Goal: Task Accomplishment & Management: Use online tool/utility

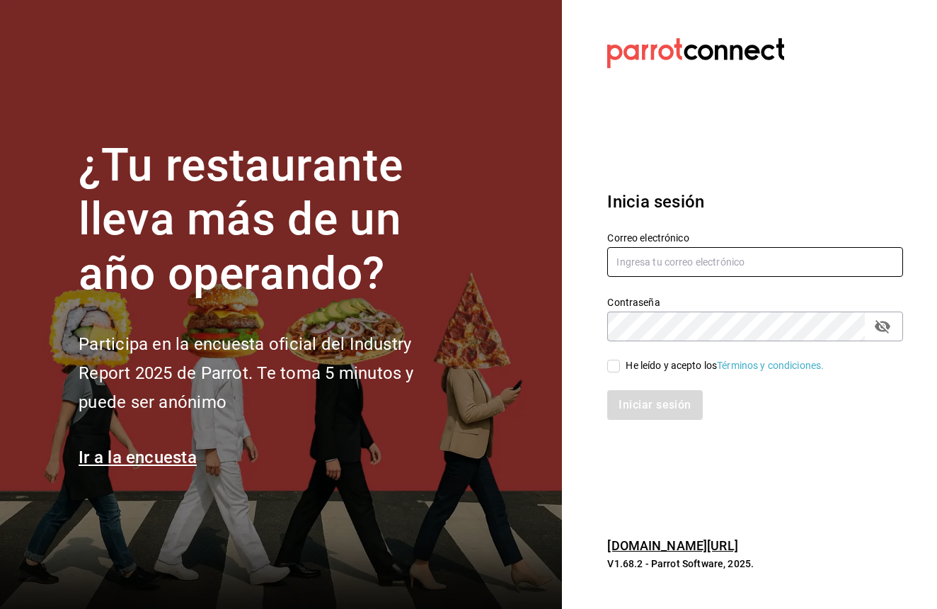
type input "[EMAIL_ADDRESS][DOMAIN_NAME]"
click at [619, 370] on input "He leído y acepto los Términos y condiciones." at bounding box center [614, 366] width 13 height 13
checkbox input "true"
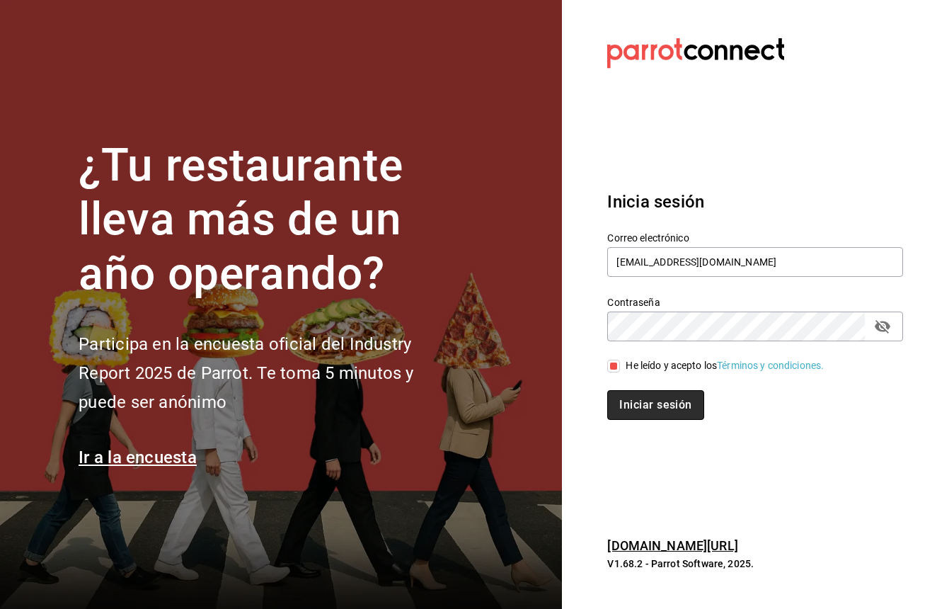
click at [639, 391] on button "Iniciar sesión" at bounding box center [656, 405] width 96 height 30
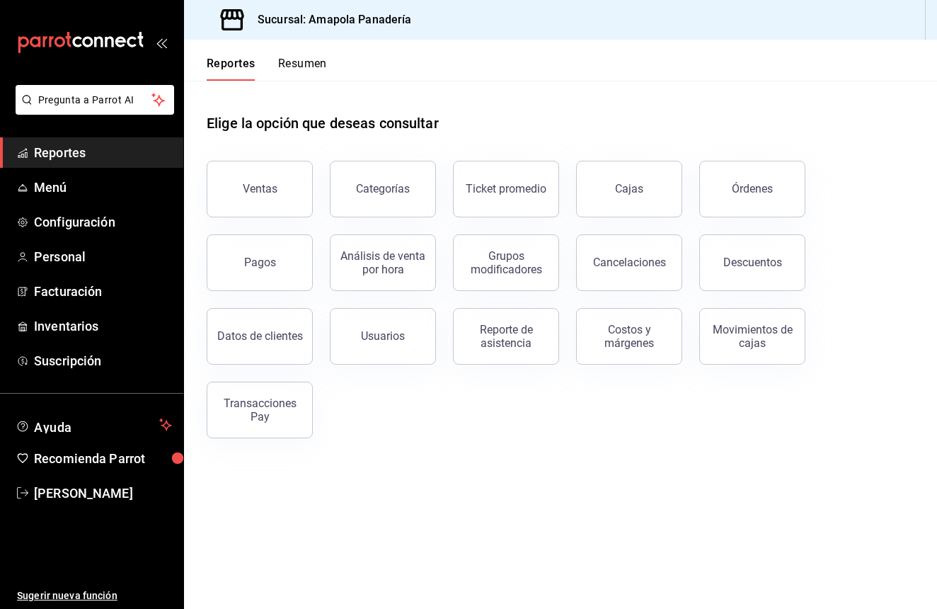
click at [309, 205] on div "Ventas" at bounding box center [251, 181] width 123 height 74
click at [325, 120] on h1 "Elige la opción que deseas consultar" at bounding box center [323, 123] width 232 height 21
click at [287, 195] on button "Ventas" at bounding box center [260, 189] width 106 height 57
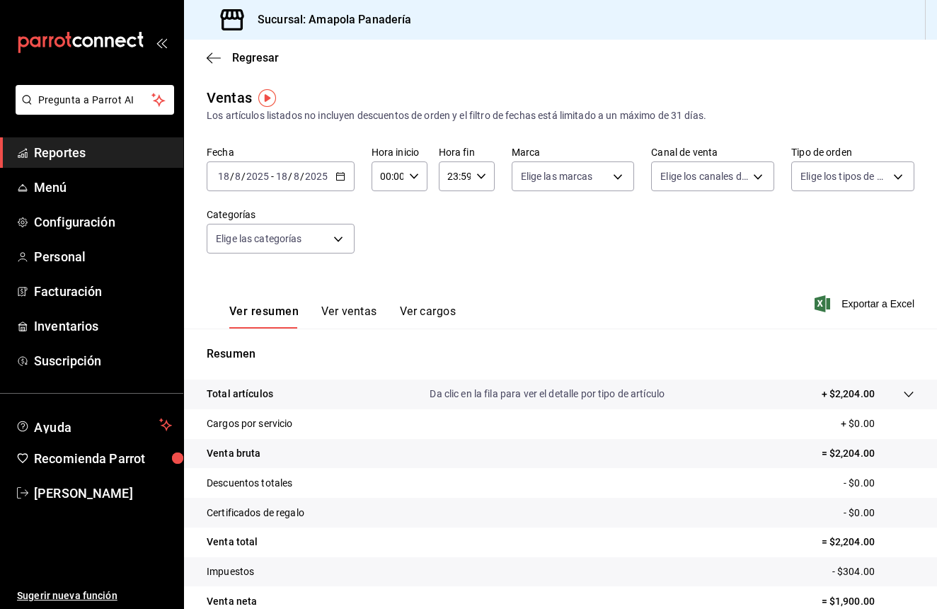
click at [347, 179] on div "[DATE] [DATE] - [DATE] [DATE]" at bounding box center [281, 176] width 148 height 30
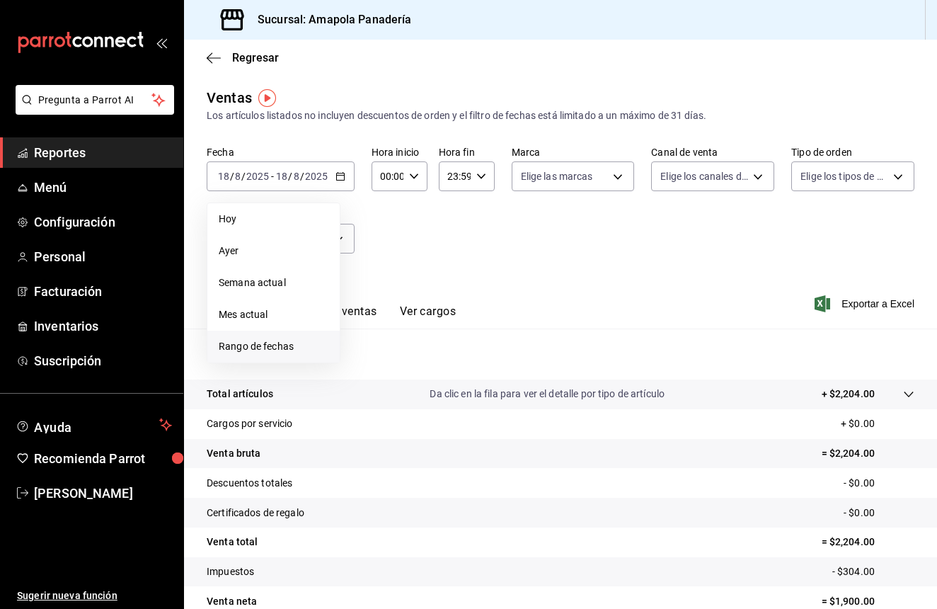
click at [261, 342] on span "Rango de fechas" at bounding box center [274, 346] width 110 height 15
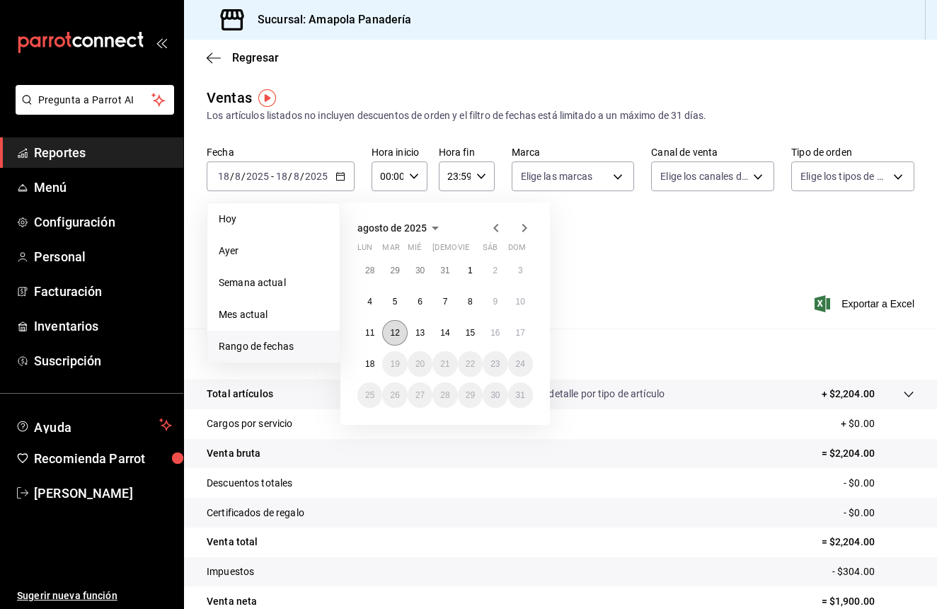
click at [390, 333] on button "12" at bounding box center [394, 332] width 25 height 25
click at [397, 337] on abbr "12" at bounding box center [394, 333] width 9 height 10
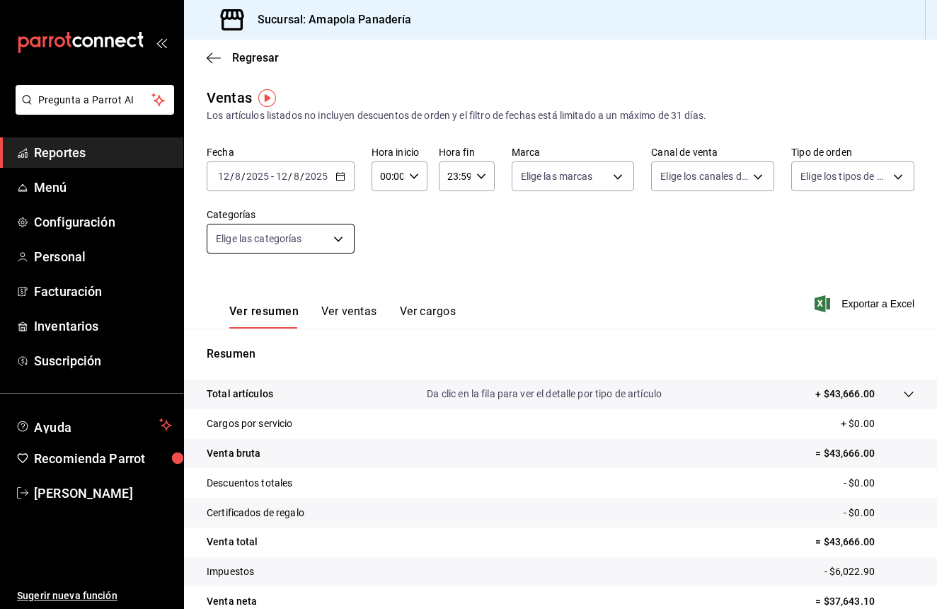
click at [346, 244] on body "Pregunta a Parrot AI Reportes Menú Configuración Personal Facturación Inventari…" at bounding box center [468, 304] width 937 height 609
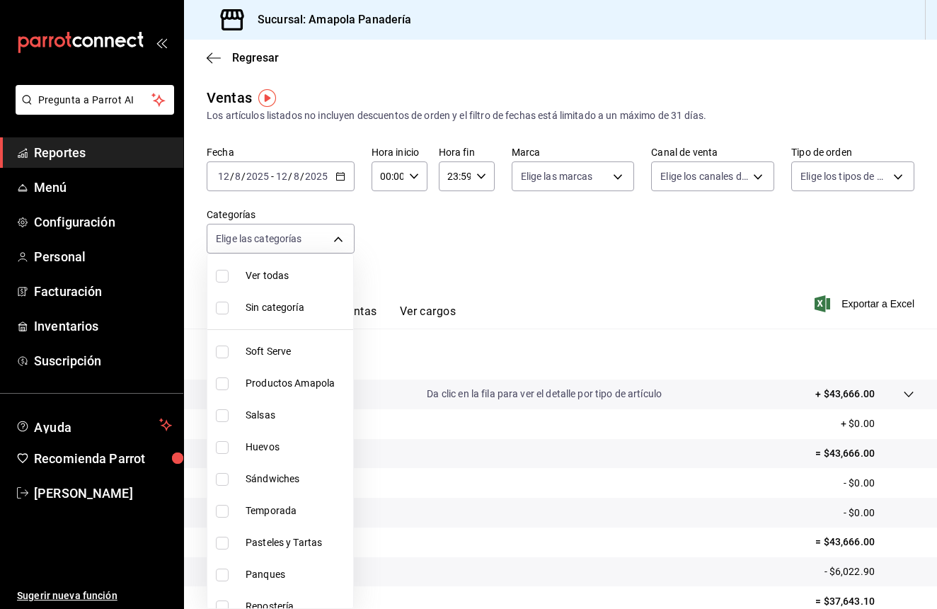
click at [419, 270] on div at bounding box center [468, 304] width 937 height 609
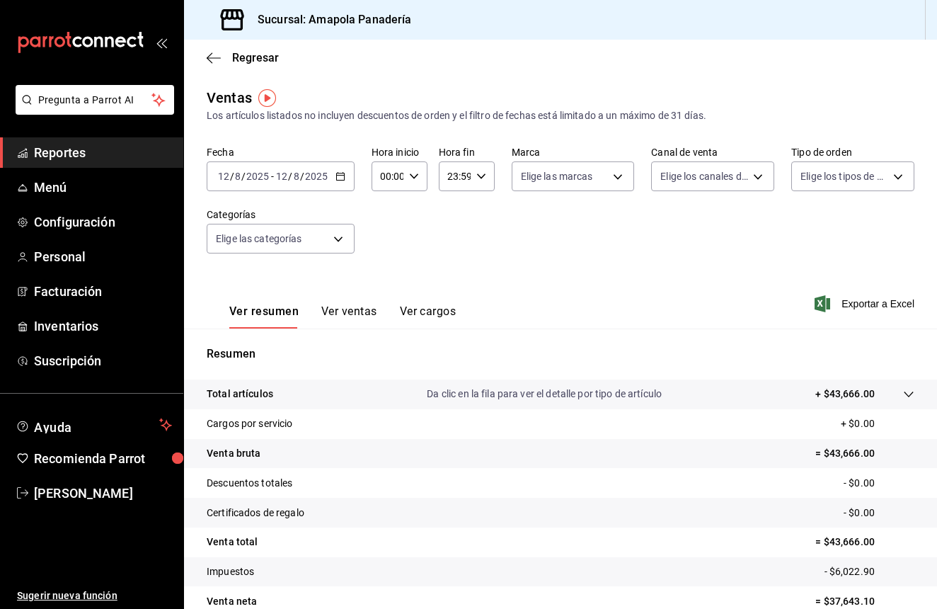
click at [343, 181] on \(Stroke\) "button" at bounding box center [340, 177] width 8 height 8
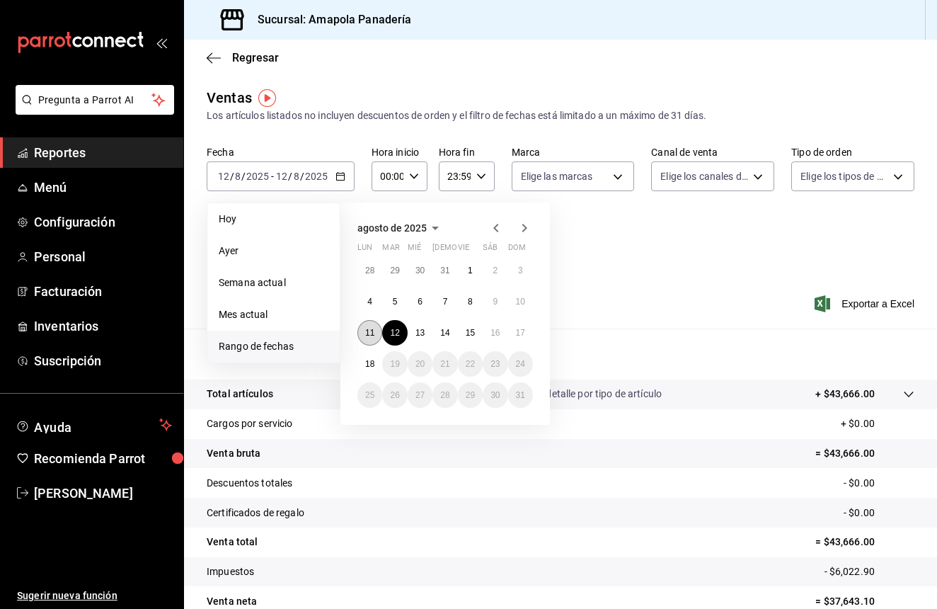
click at [367, 334] on abbr "11" at bounding box center [369, 333] width 9 height 10
click at [498, 338] on button "16" at bounding box center [495, 332] width 25 height 25
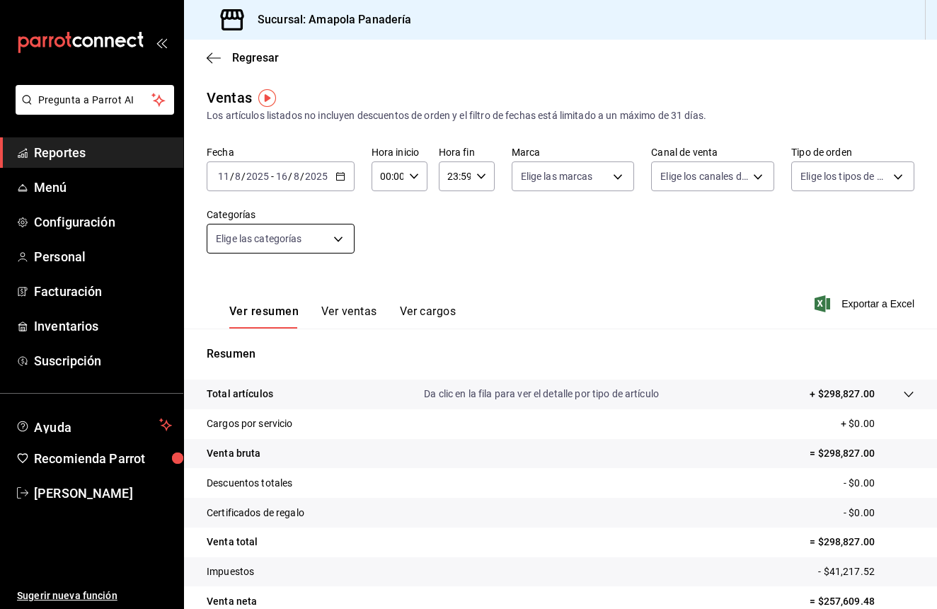
click at [341, 243] on body "Pregunta a Parrot AI Reportes Menú Configuración Personal Facturación Inventari…" at bounding box center [468, 304] width 937 height 609
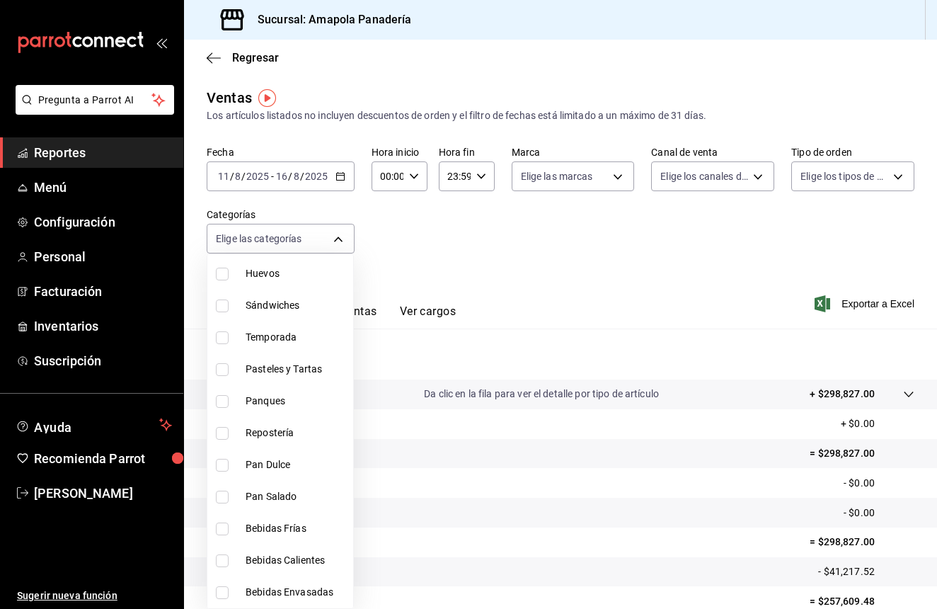
scroll to position [173, 0]
click at [223, 463] on input "checkbox" at bounding box center [222, 465] width 13 height 13
checkbox input "true"
type input "16f4acb7-080a-4c04-a334-7157ba70fb37"
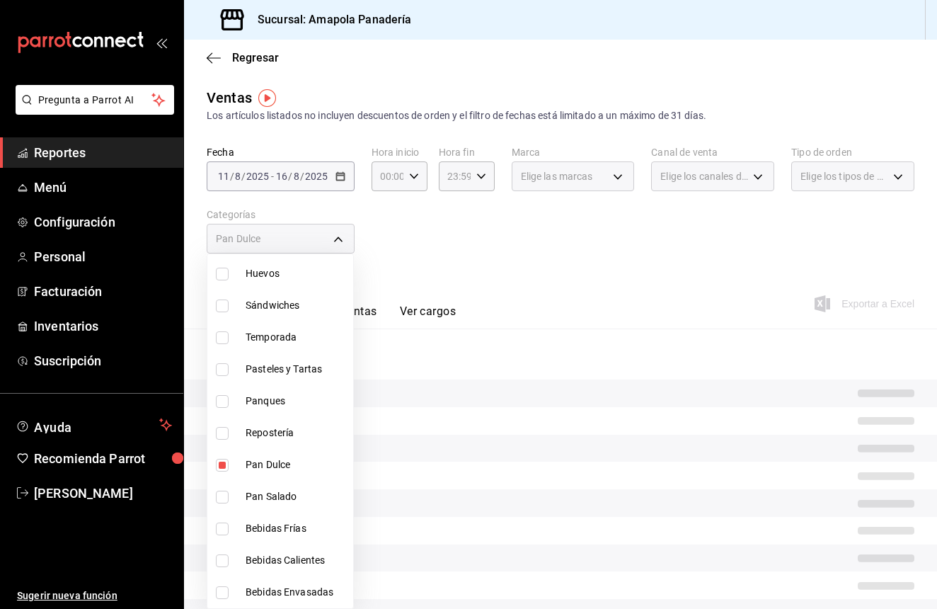
click at [224, 494] on input "checkbox" at bounding box center [222, 497] width 13 height 13
checkbox input "true"
type input "16f4acb7-080a-4c04-a334-7157ba70fb37,fbdda0ae-b353-46d7-a39f-82b263df1729"
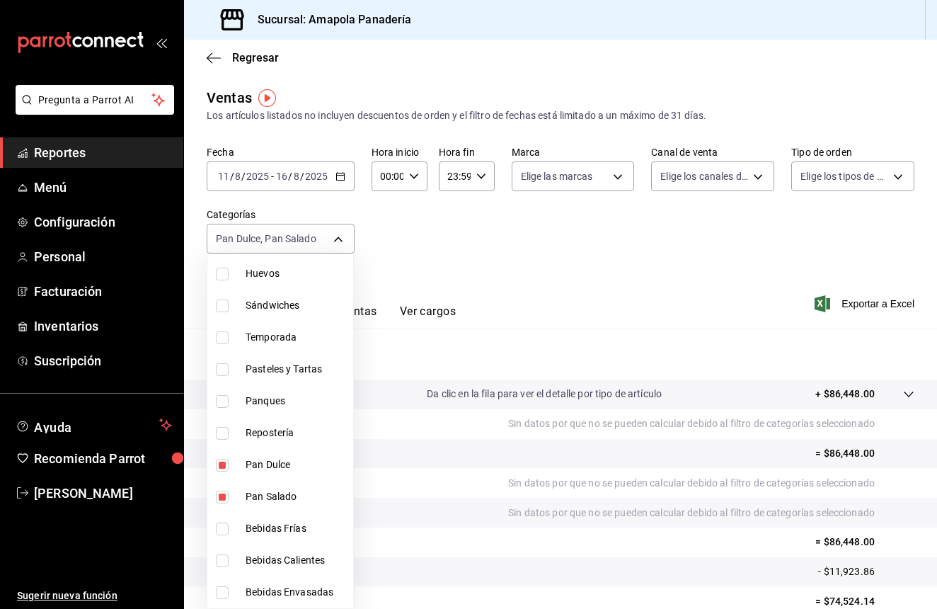
click at [616, 276] on div at bounding box center [468, 304] width 937 height 609
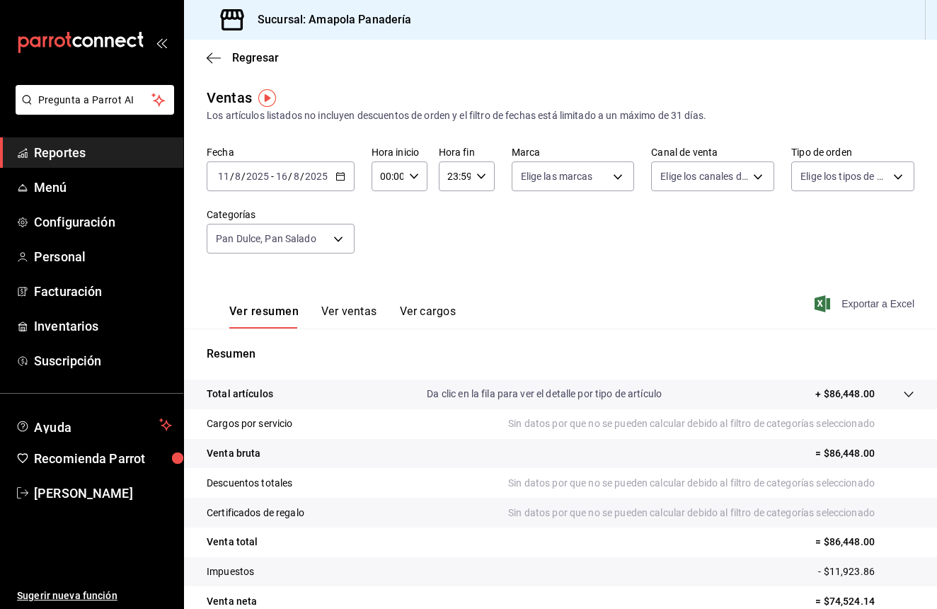
click at [879, 299] on span "Exportar a Excel" at bounding box center [866, 303] width 97 height 17
click at [217, 55] on icon "button" at bounding box center [214, 58] width 14 height 13
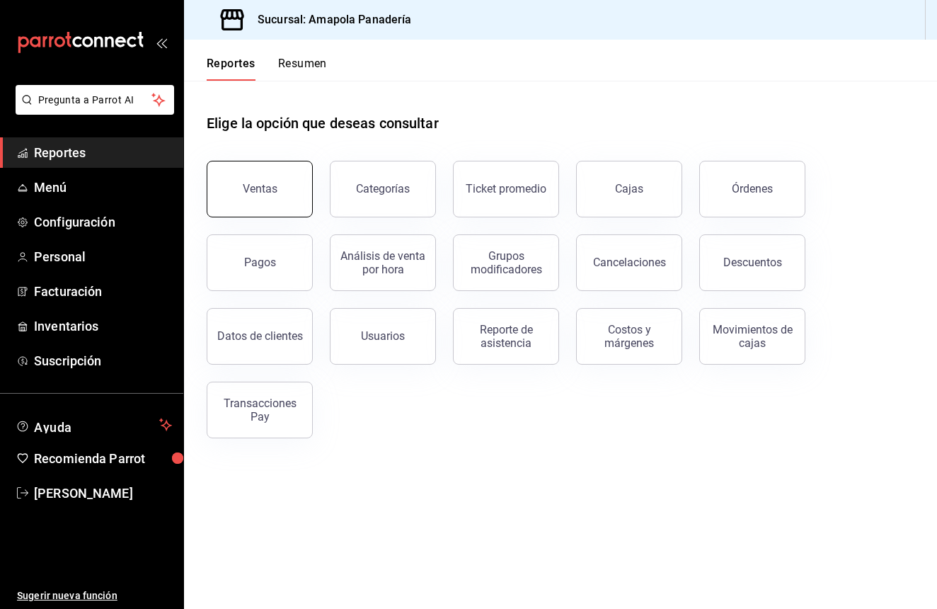
click at [276, 209] on button "Ventas" at bounding box center [260, 189] width 106 height 57
